Goal: Information Seeking & Learning: Learn about a topic

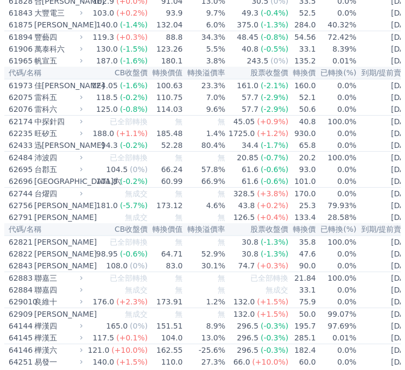
scroll to position [3641, 0]
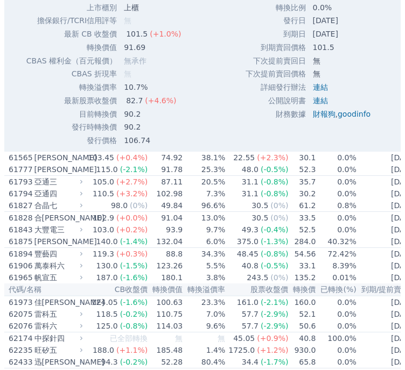
scroll to position [3749, 0]
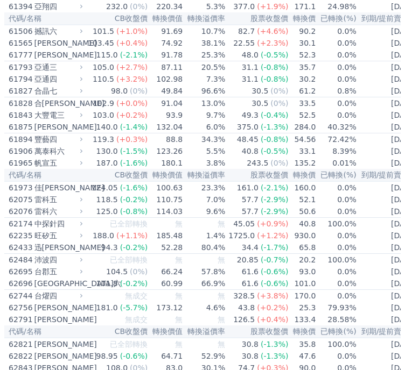
scroll to position [3479, 0]
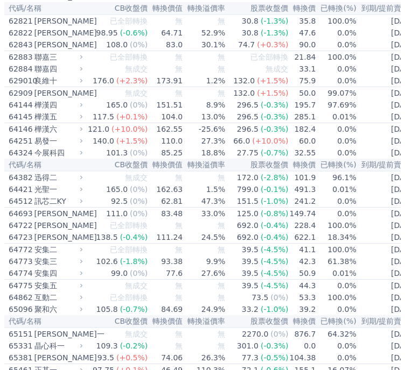
scroll to position [4179, 0]
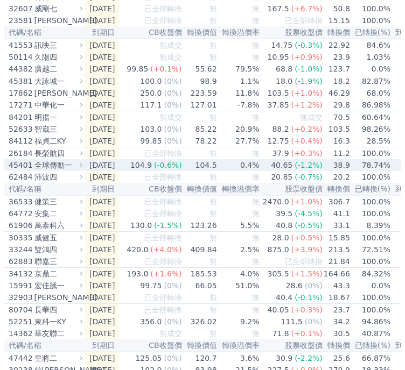
scroll to position [431, 0]
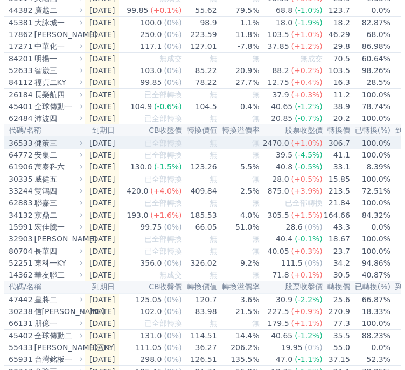
click at [70, 149] on div "健策三" at bounding box center [57, 143] width 46 height 11
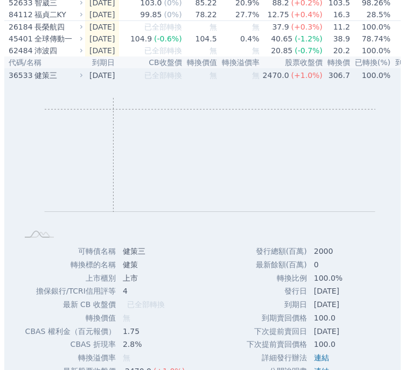
scroll to position [592, 0]
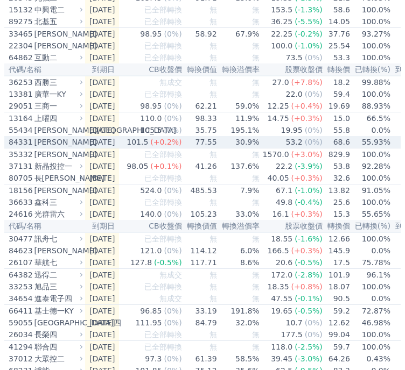
scroll to position [808, 0]
